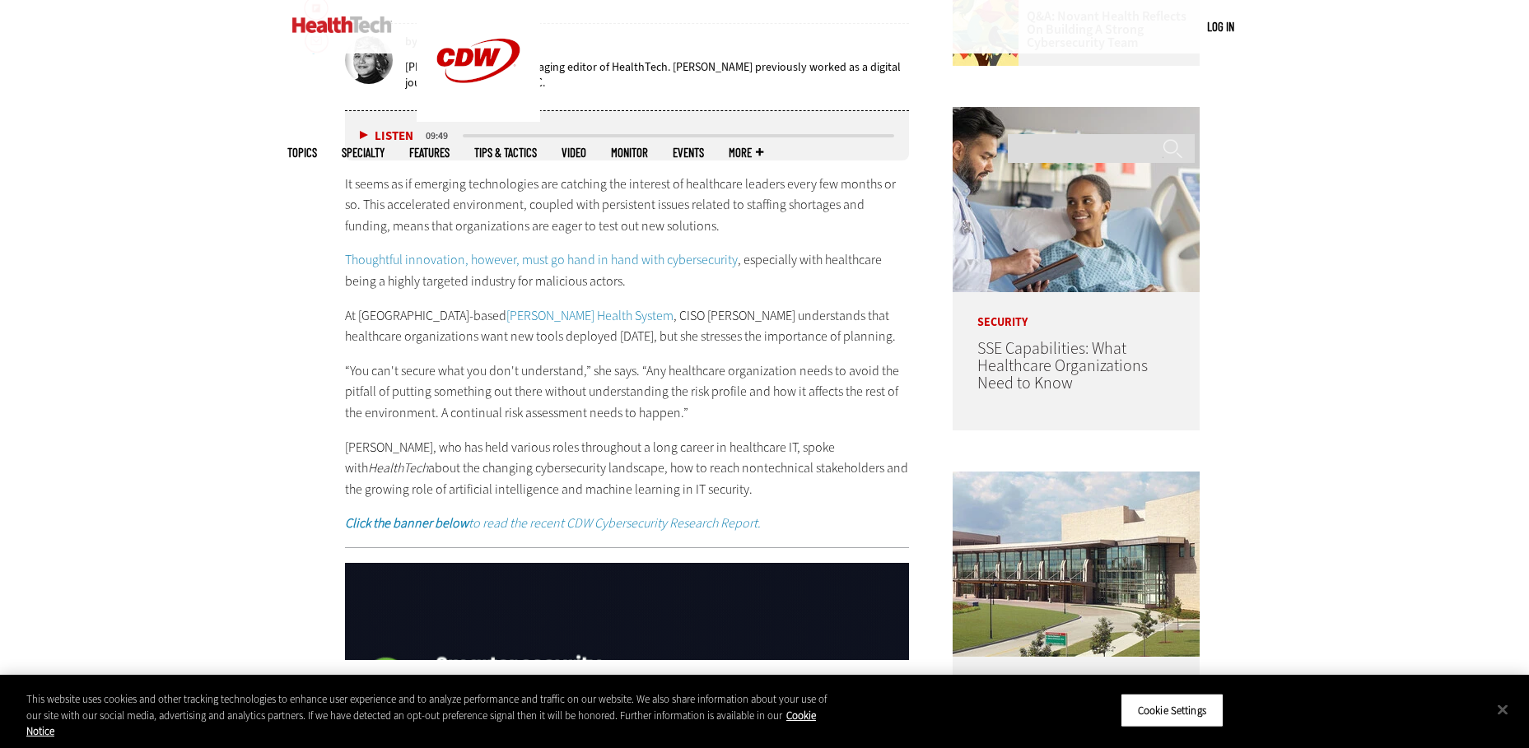
scroll to position [988, 0]
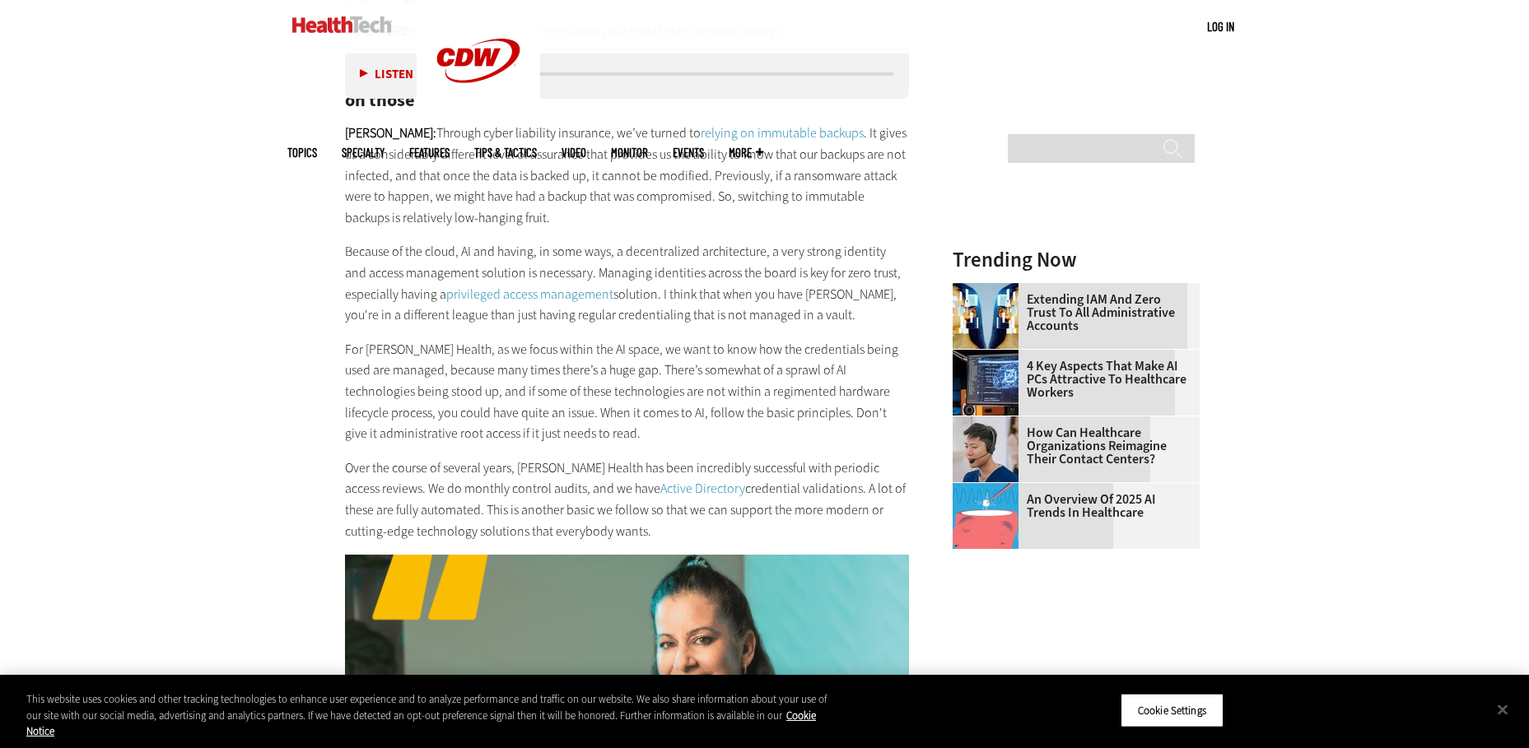
scroll to position [2306, 0]
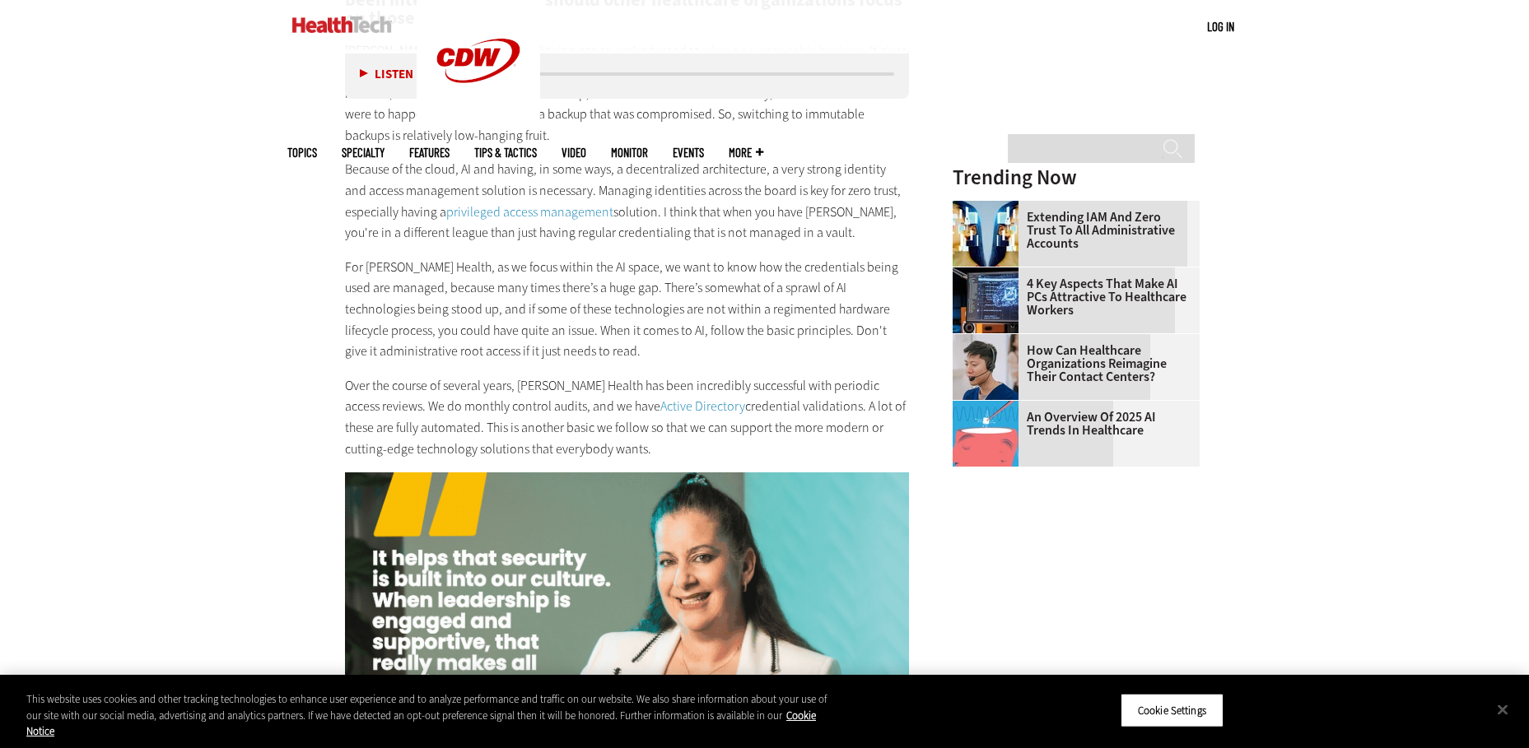
click at [320, 245] on article "[DATE] Twitter Facebook LinkedIn Reddit Flipboard Email Security Q&A: [PERSON_N…" at bounding box center [611, 566] width 598 height 4203
click at [1505, 706] on button "Close" at bounding box center [1503, 710] width 36 height 36
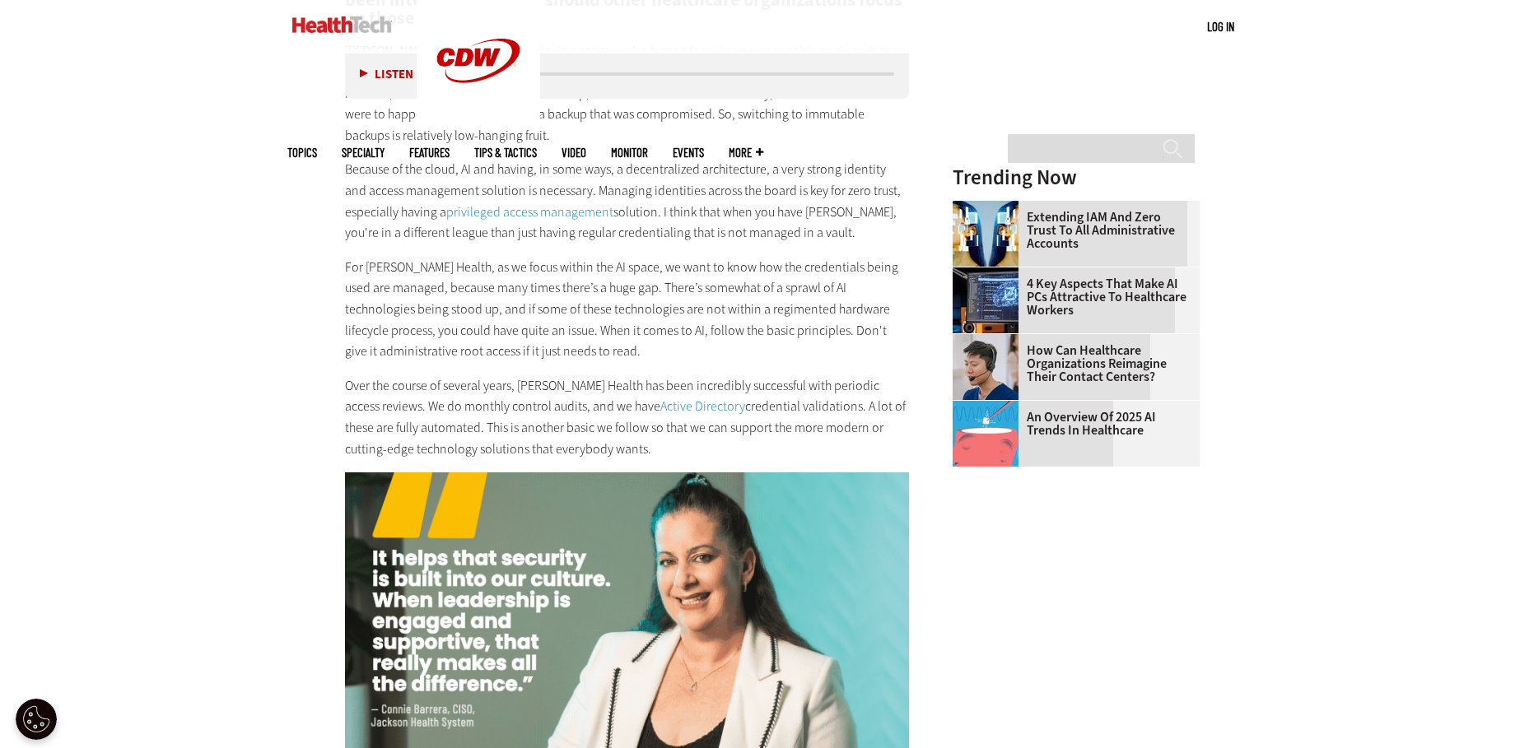
click at [310, 315] on main "Home » Security Close New AI Research From CDW See how IT leaders are tackling …" at bounding box center [764, 548] width 955 height 4291
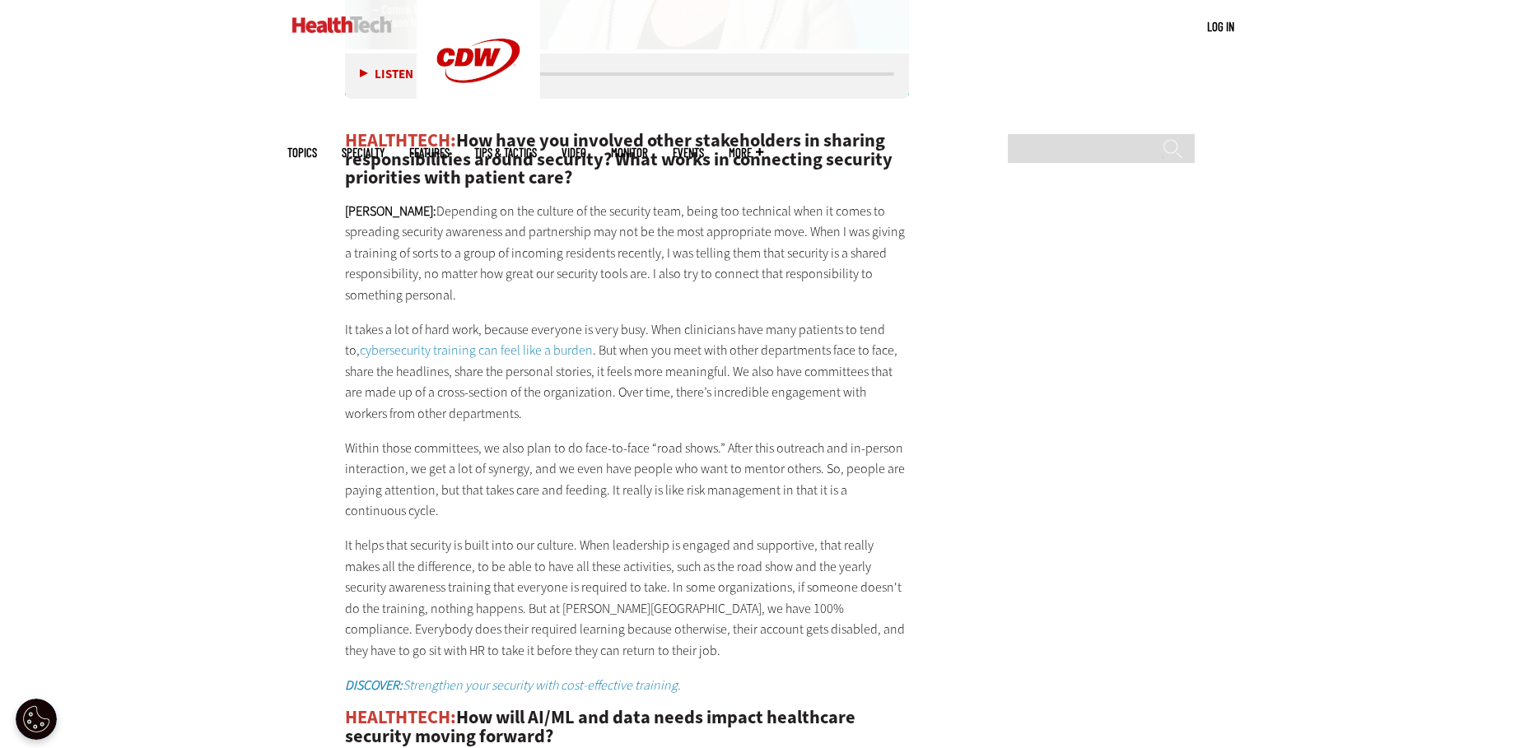
scroll to position [3047, 0]
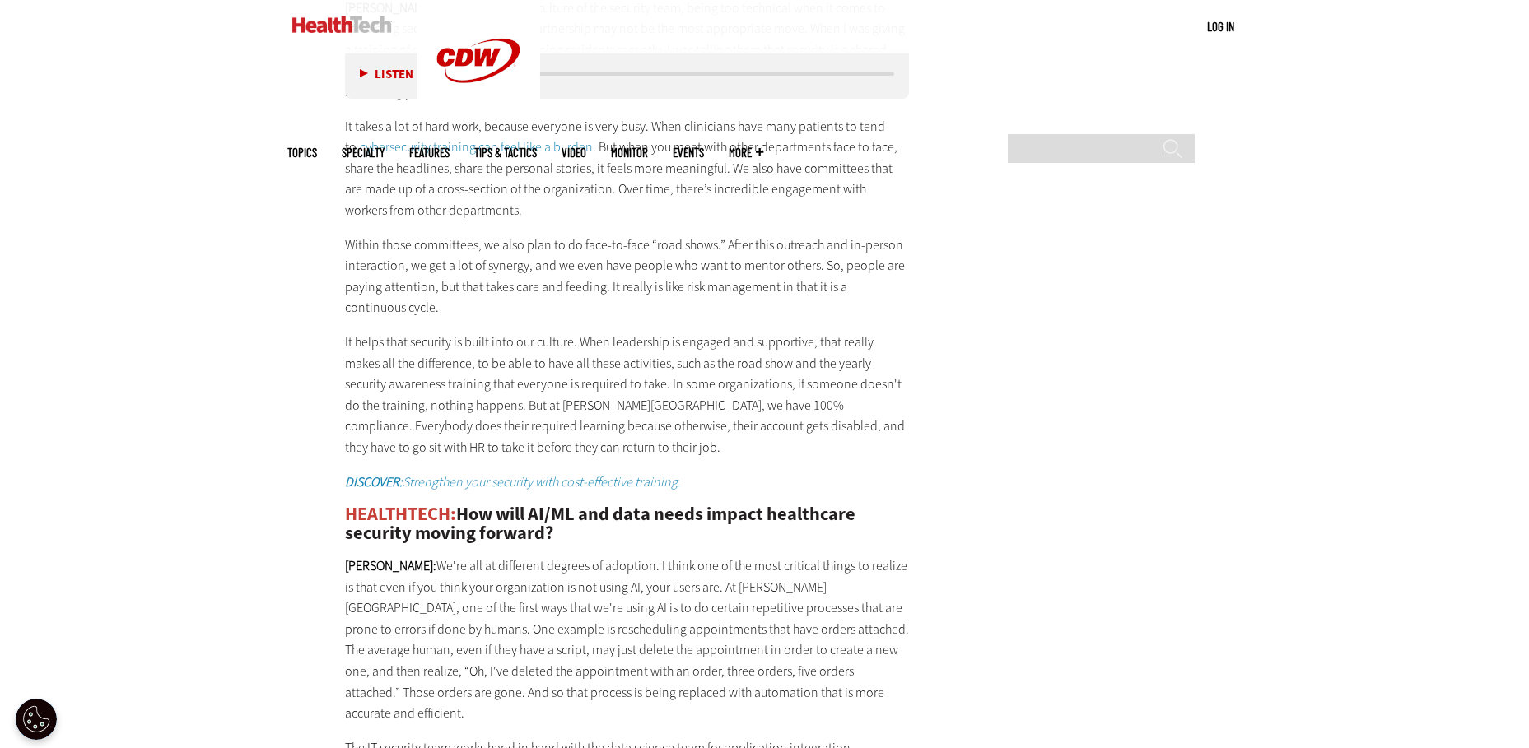
scroll to position [3211, 0]
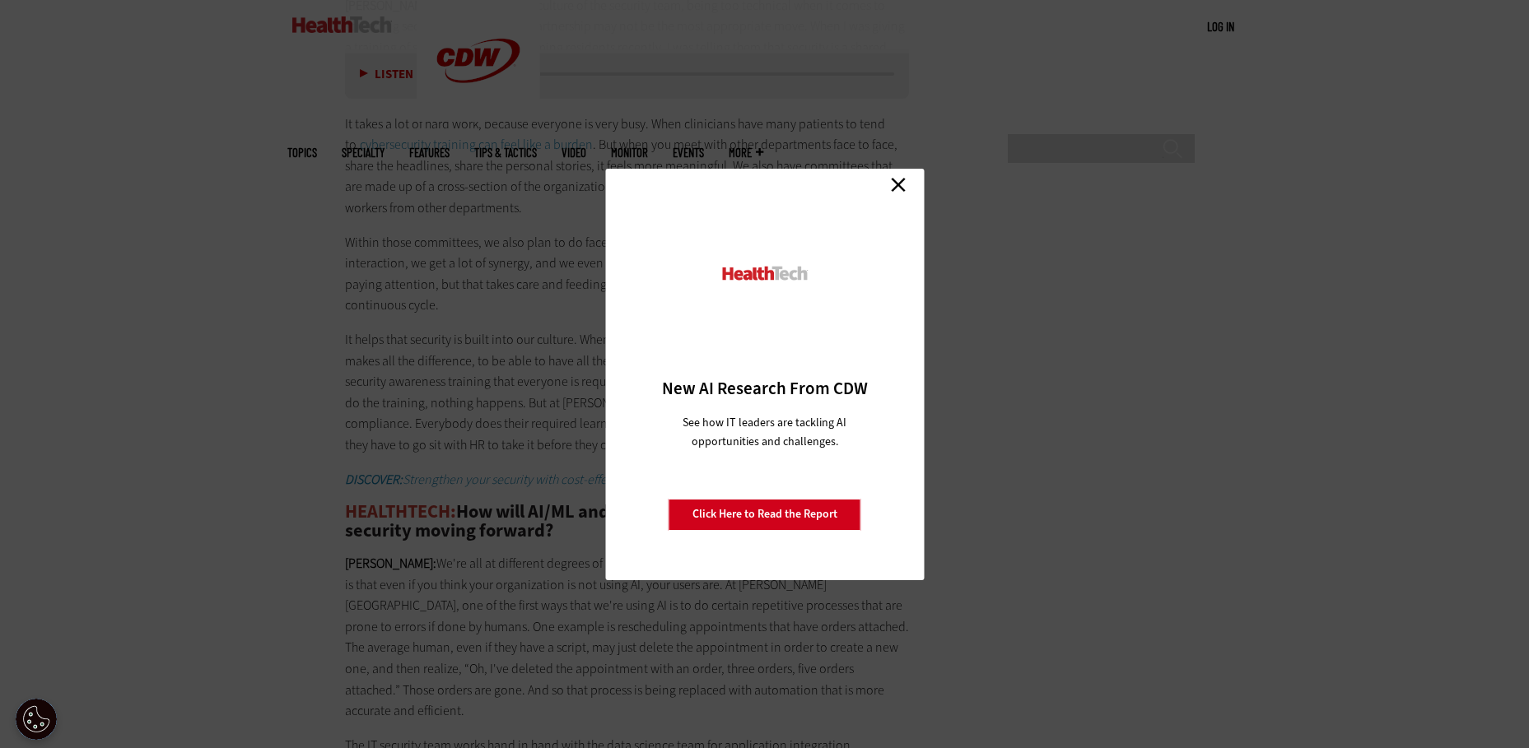
click at [895, 190] on link "Close" at bounding box center [898, 185] width 25 height 25
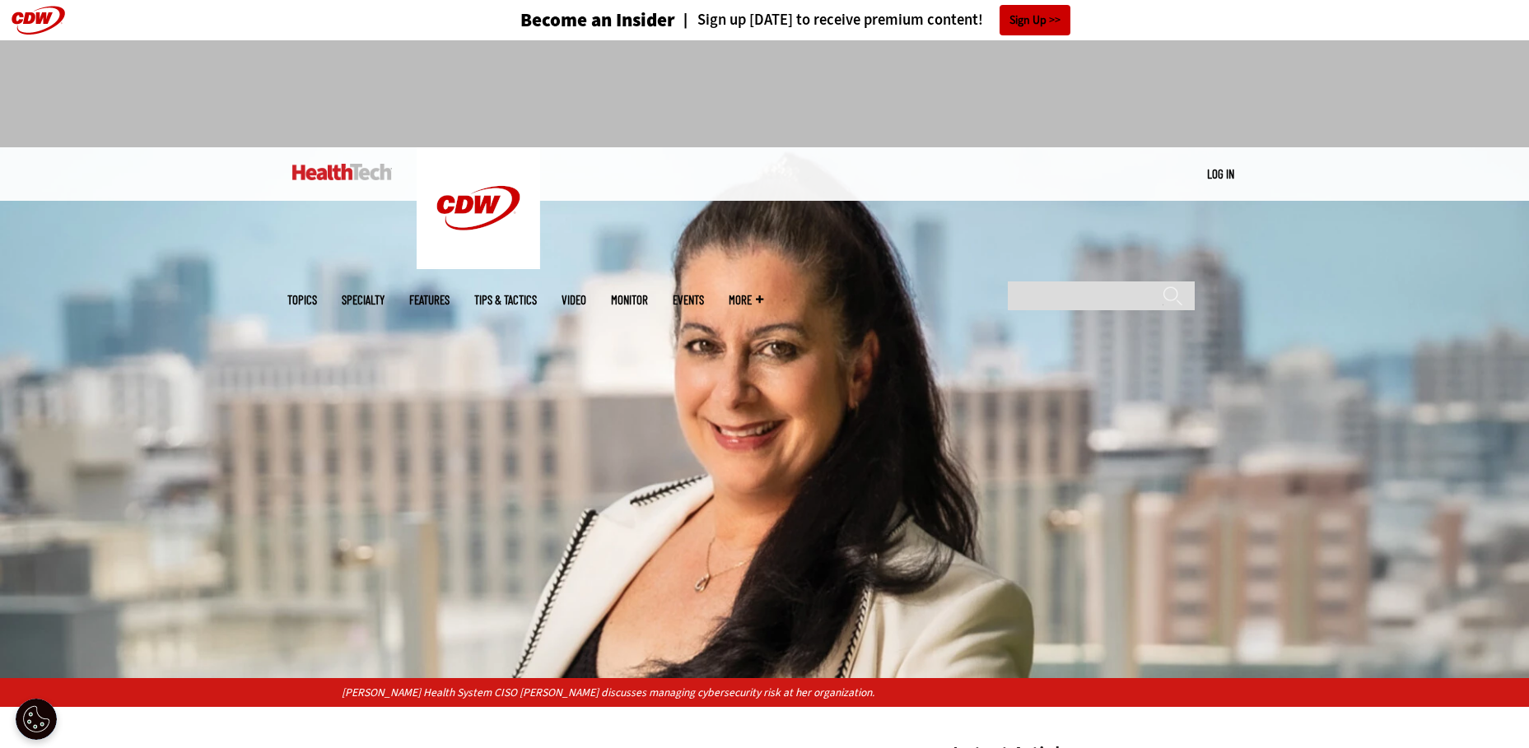
scroll to position [0, 0]
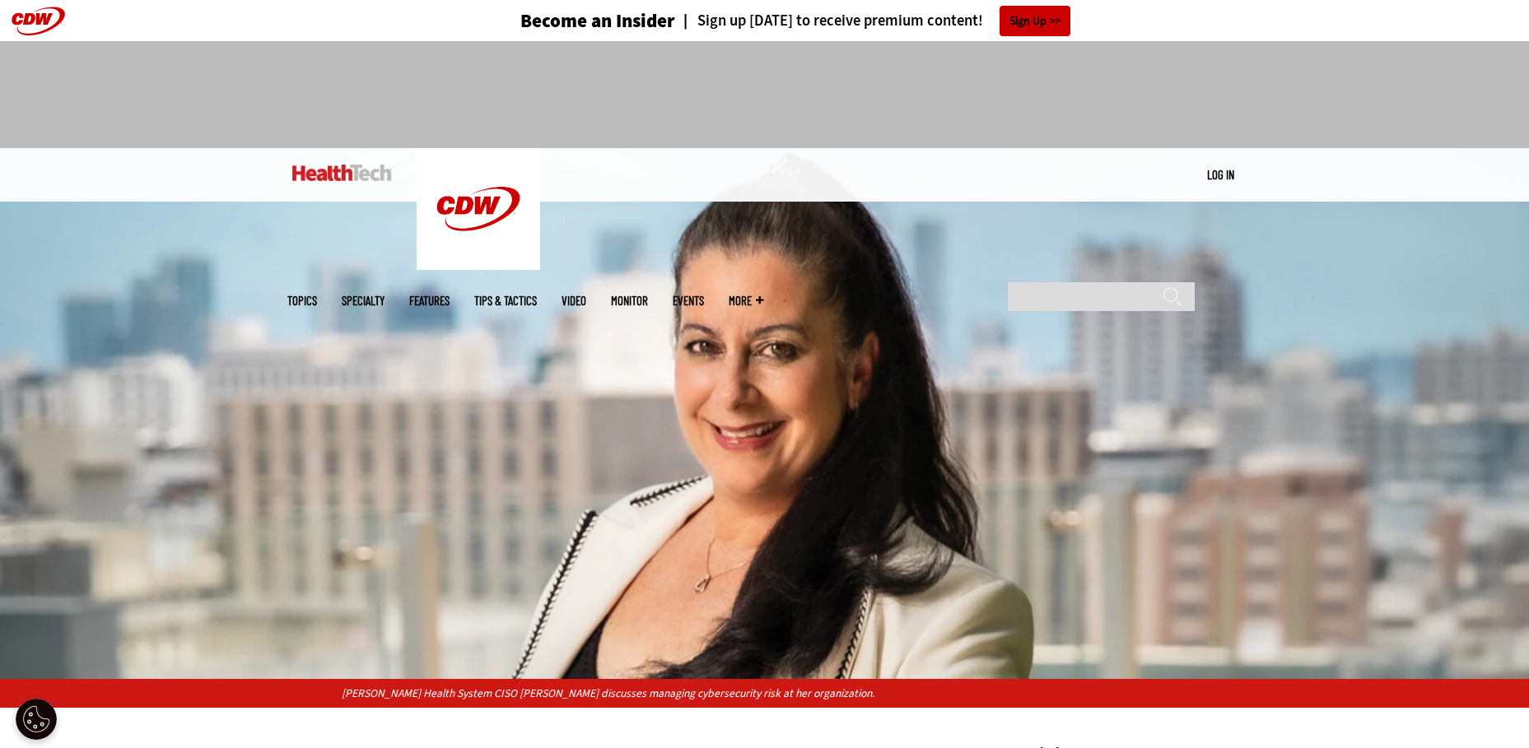
click at [366, 174] on img at bounding box center [342, 173] width 100 height 16
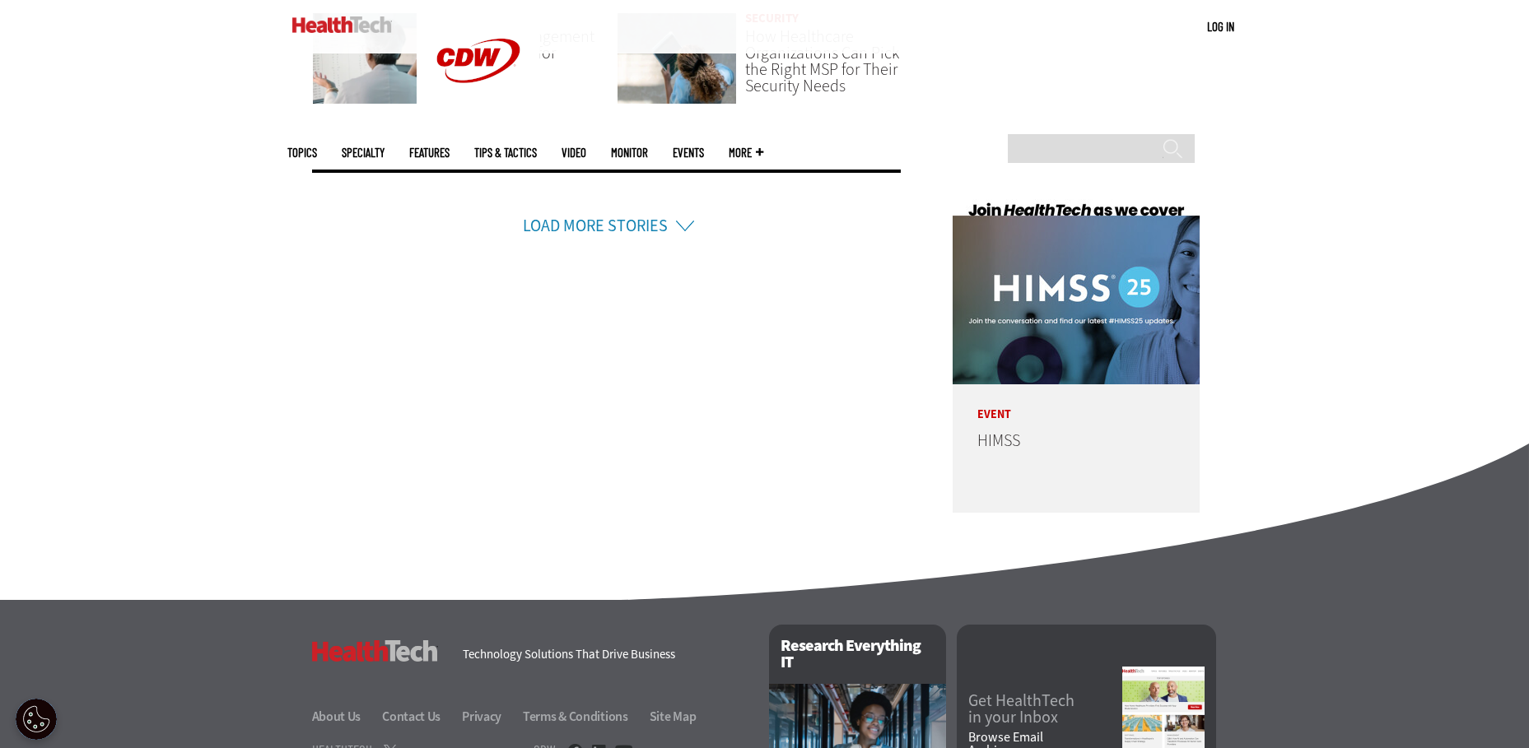
scroll to position [4035, 0]
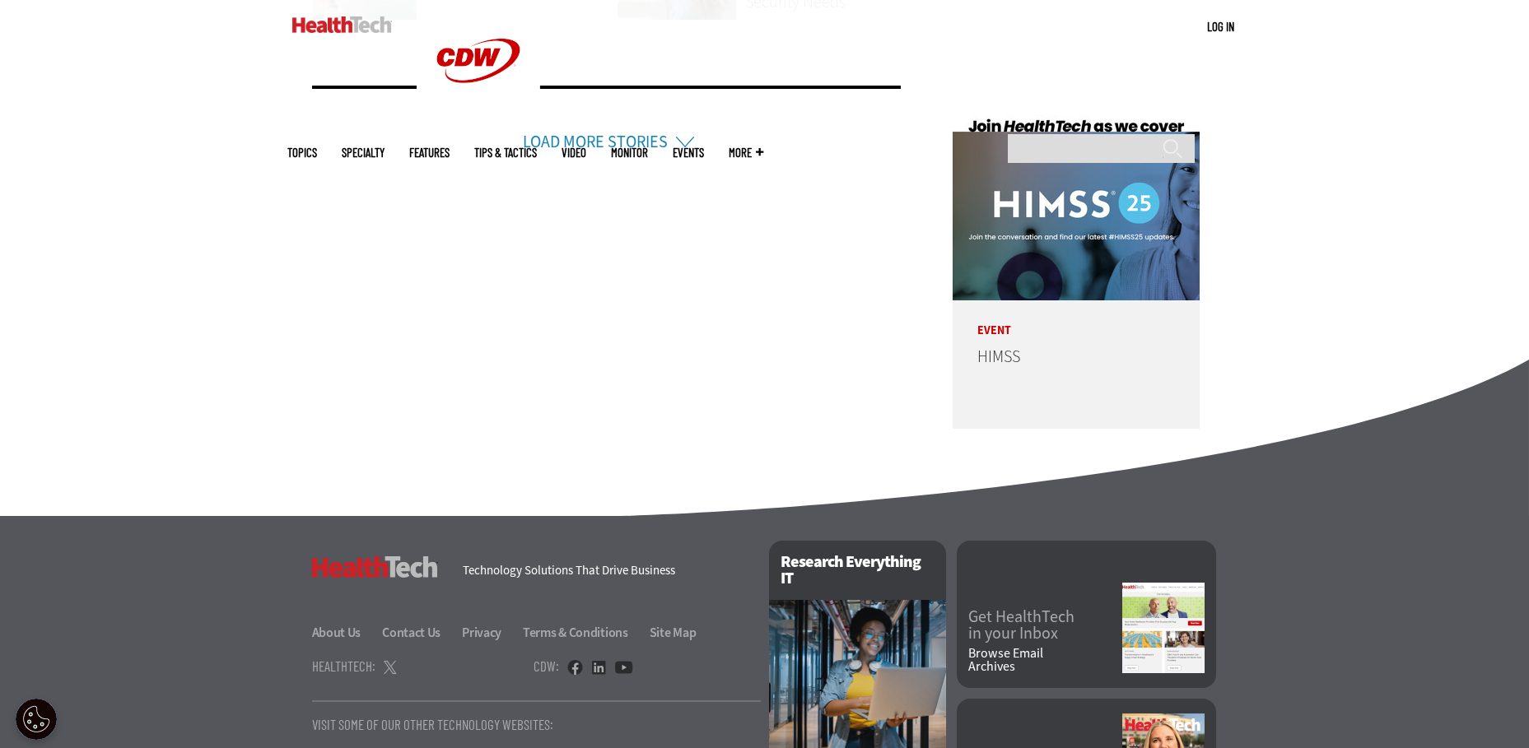
click at [664, 135] on link "Load More Stories" at bounding box center [595, 142] width 145 height 22
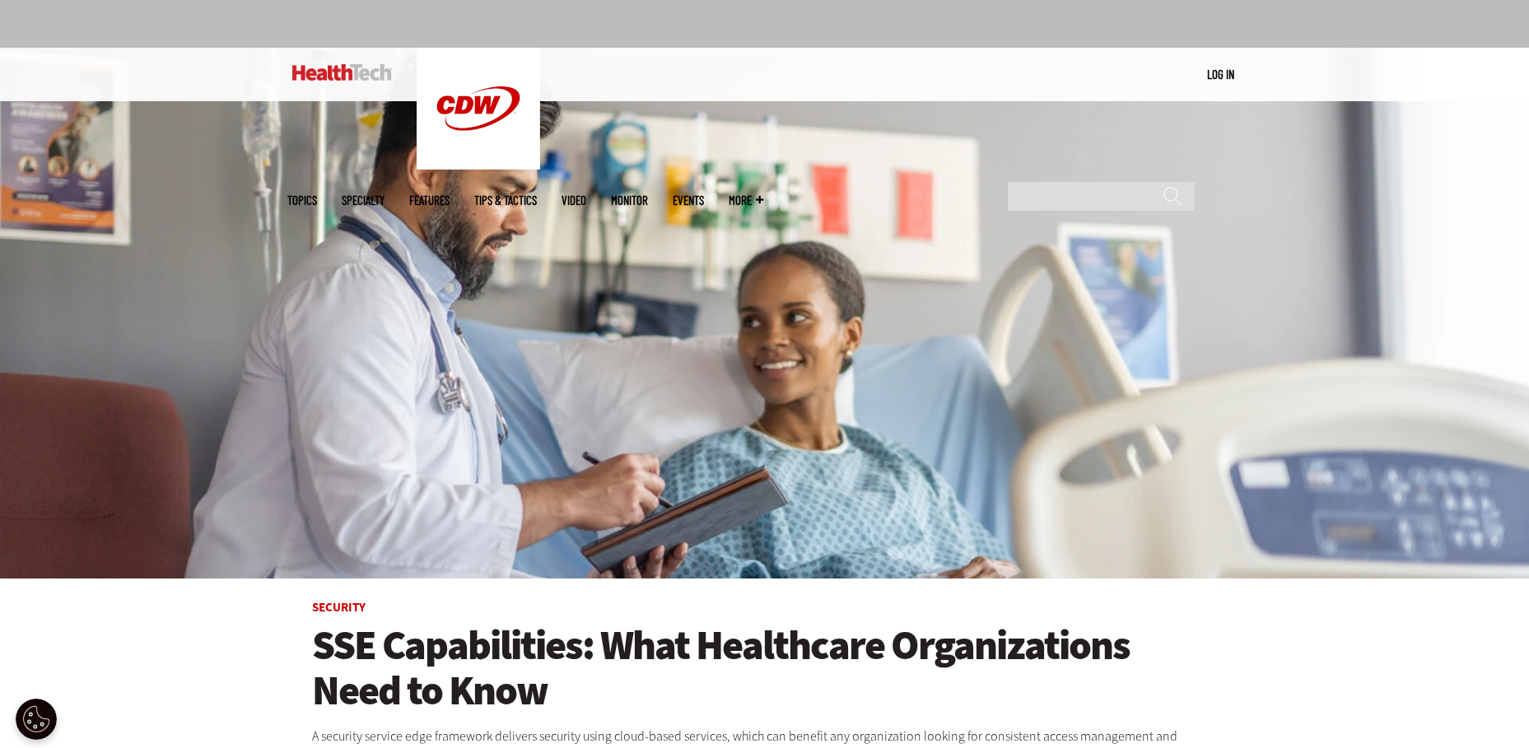
scroll to position [0, 0]
